Goal: Transaction & Acquisition: Book appointment/travel/reservation

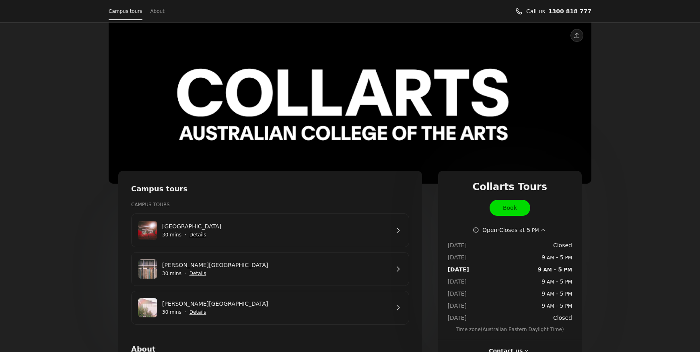
click at [274, 299] on link "[PERSON_NAME][GEOGRAPHIC_DATA]" at bounding box center [275, 303] width 227 height 9
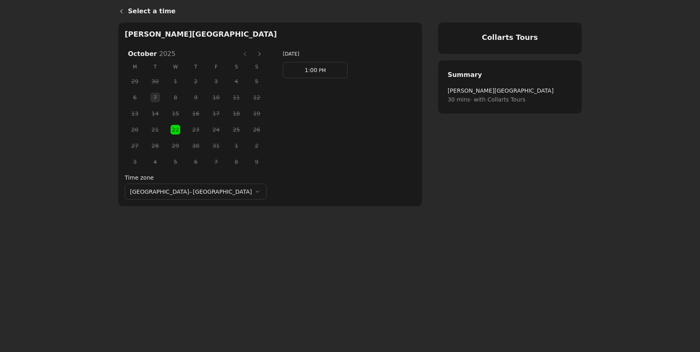
click at [283, 71] on link "1:00 PM" at bounding box center [315, 70] width 65 height 16
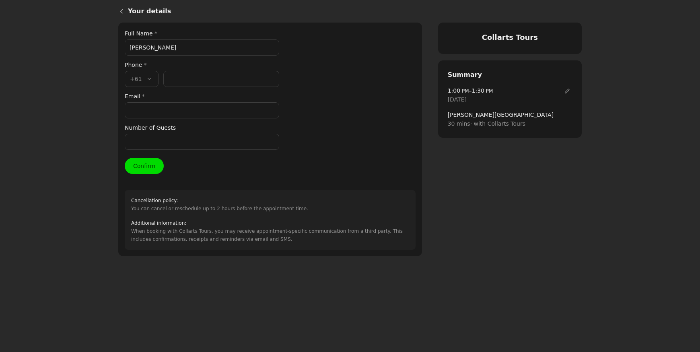
type input "[PERSON_NAME]"
click at [142, 106] on input "Email *" at bounding box center [202, 110] width 155 height 16
paste input "[EMAIL_ADDRESS][DOMAIN_NAME]"
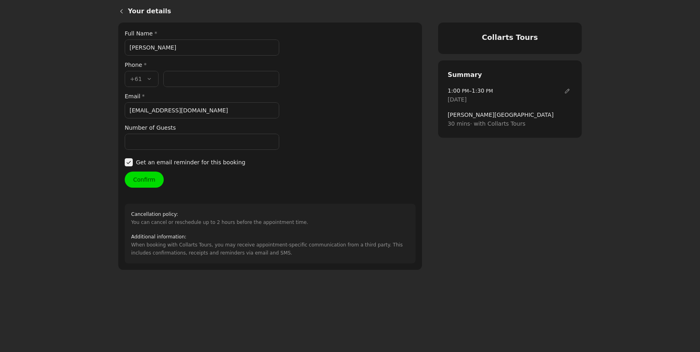
type input "[EMAIL_ADDRESS][DOMAIN_NAME]"
click at [180, 74] on input "Phone number *" at bounding box center [221, 79] width 116 height 16
paste input "490 784 005"
type input "490 784 005"
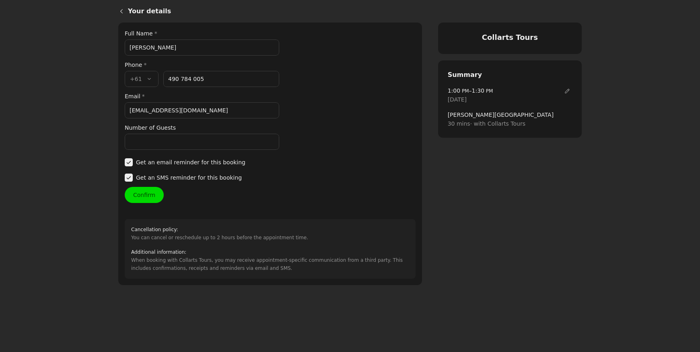
click at [142, 196] on button "Confirm" at bounding box center [144, 195] width 39 height 16
